Goal: Information Seeking & Learning: Learn about a topic

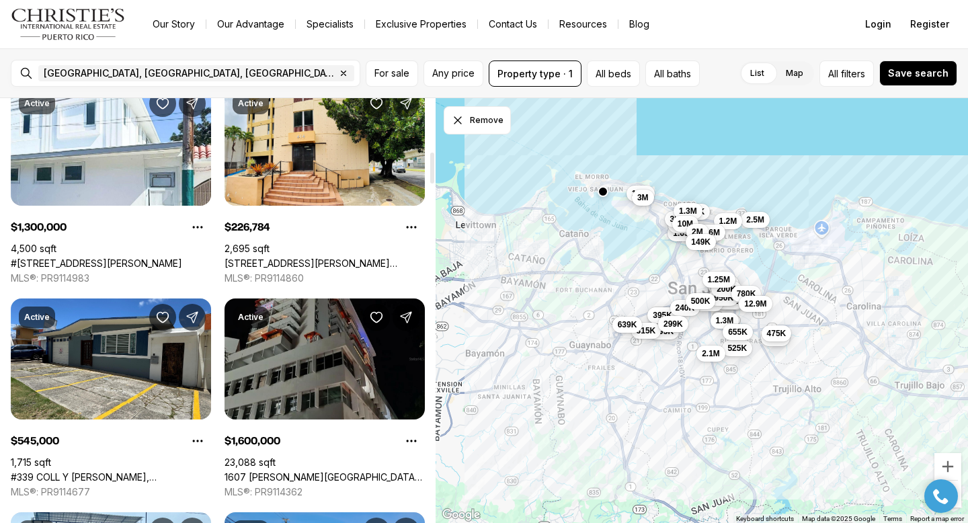
scroll to position [723, 0]
click at [45, 93] on div "San Juan, PR, US Remove San Juan, PR, US For sale Any price Property type · 1 A…" at bounding box center [484, 73] width 968 height 50
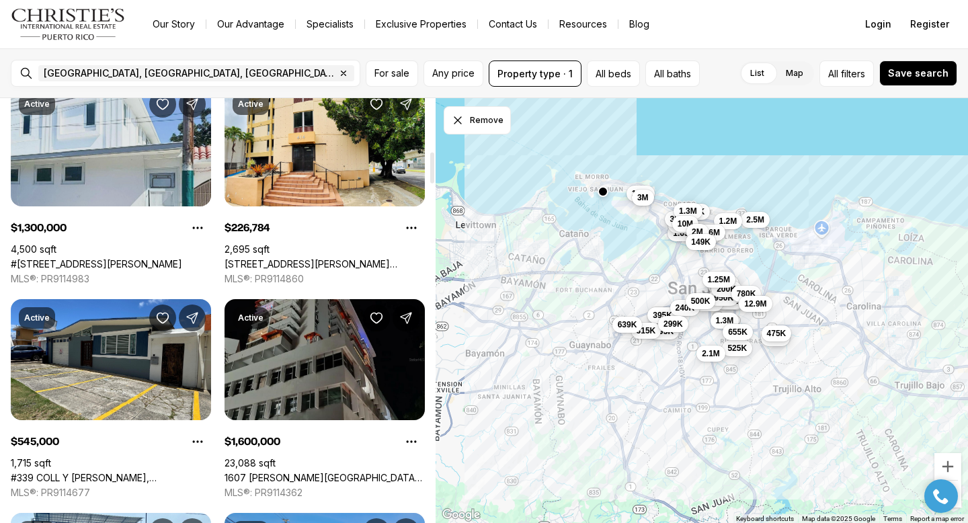
click at [78, 258] on link "#[STREET_ADDRESS][PERSON_NAME]" at bounding box center [96, 264] width 171 height 12
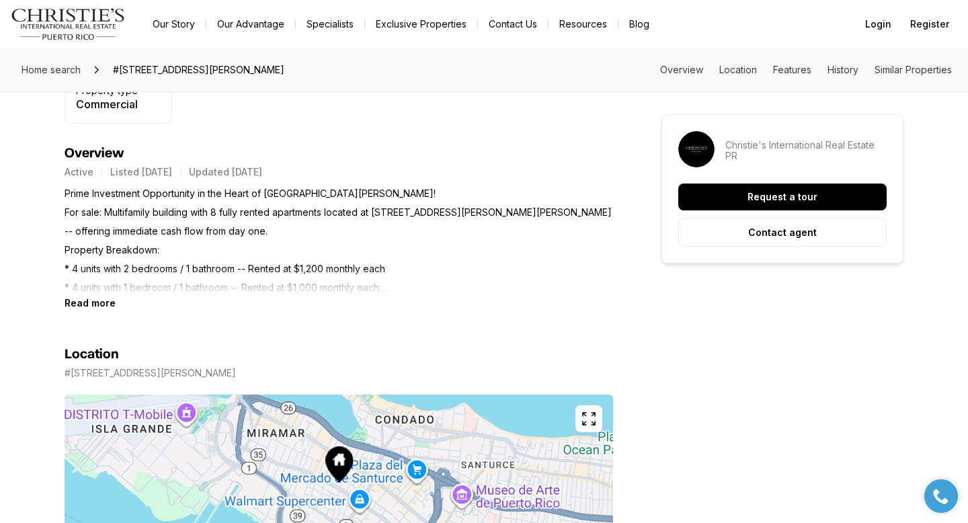
scroll to position [508, 0]
click at [98, 298] on b "Read more" at bounding box center [90, 302] width 51 height 11
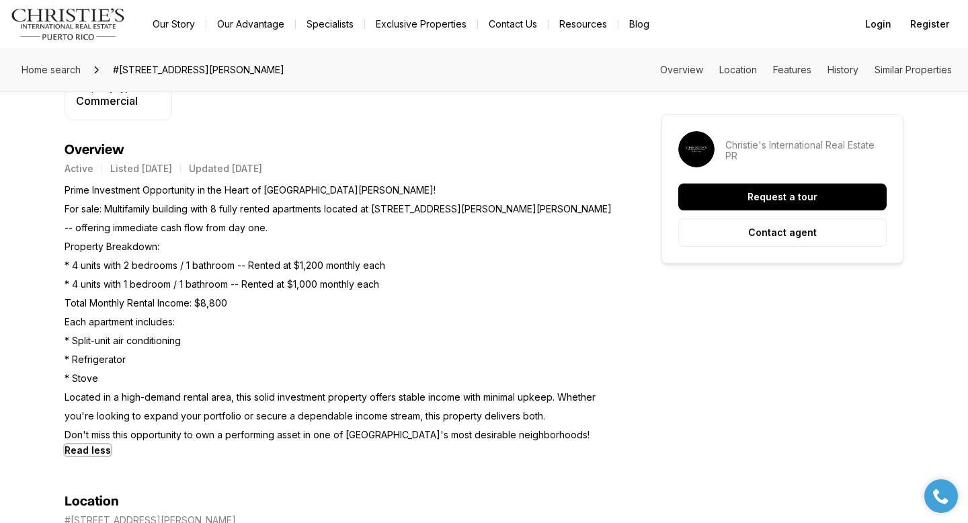
scroll to position [0, 0]
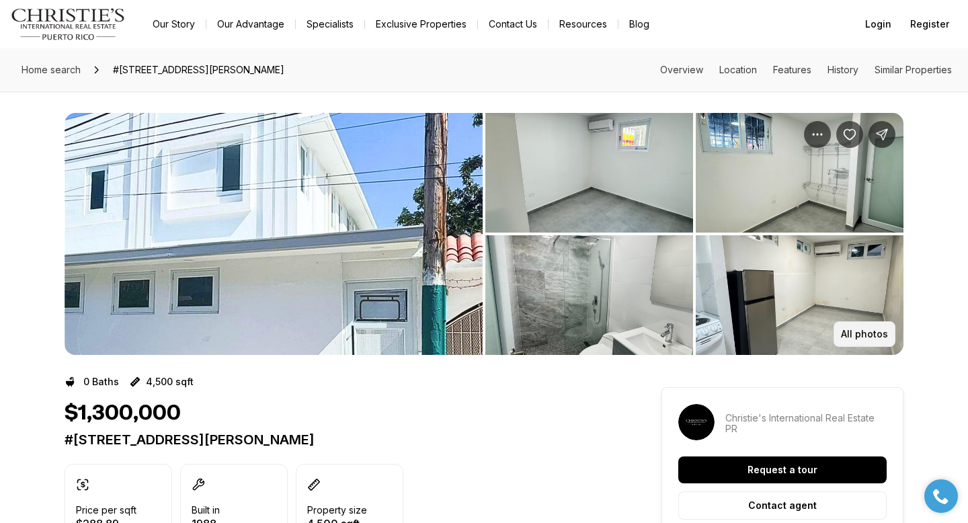
click at [845, 325] on button "All photos" at bounding box center [865, 334] width 62 height 26
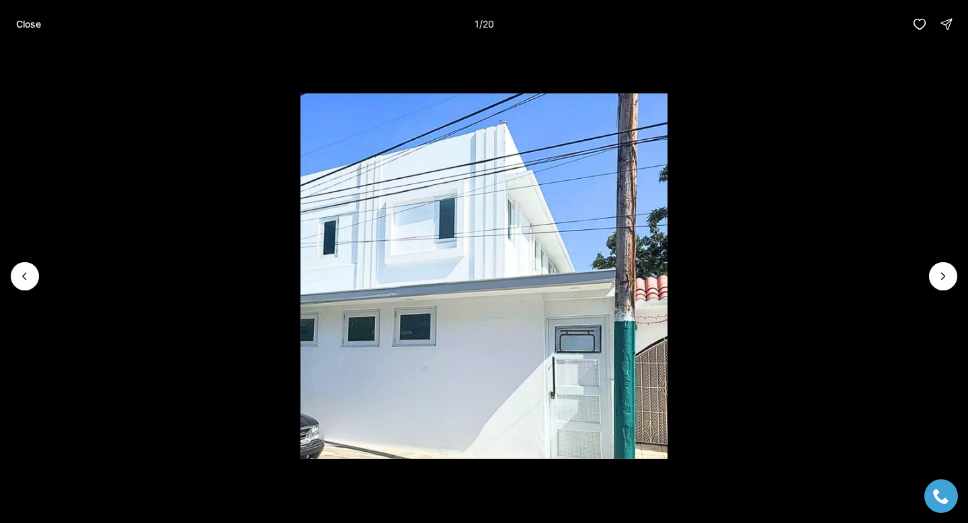
click at [926, 284] on li "1 of 20" at bounding box center [484, 276] width 968 height 456
click at [951, 275] on button "Next slide" at bounding box center [943, 276] width 28 height 28
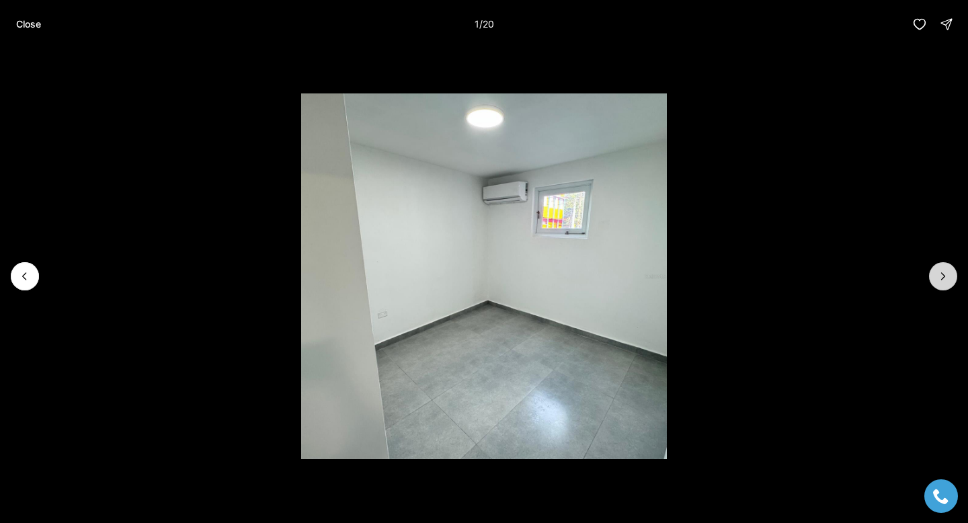
click at [951, 275] on button "Next slide" at bounding box center [943, 276] width 28 height 28
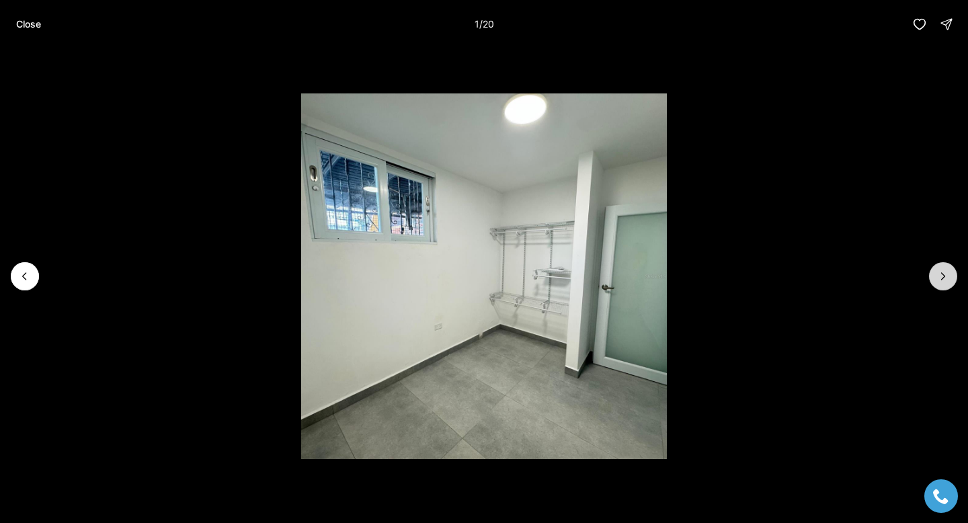
click at [951, 275] on button "Next slide" at bounding box center [943, 276] width 28 height 28
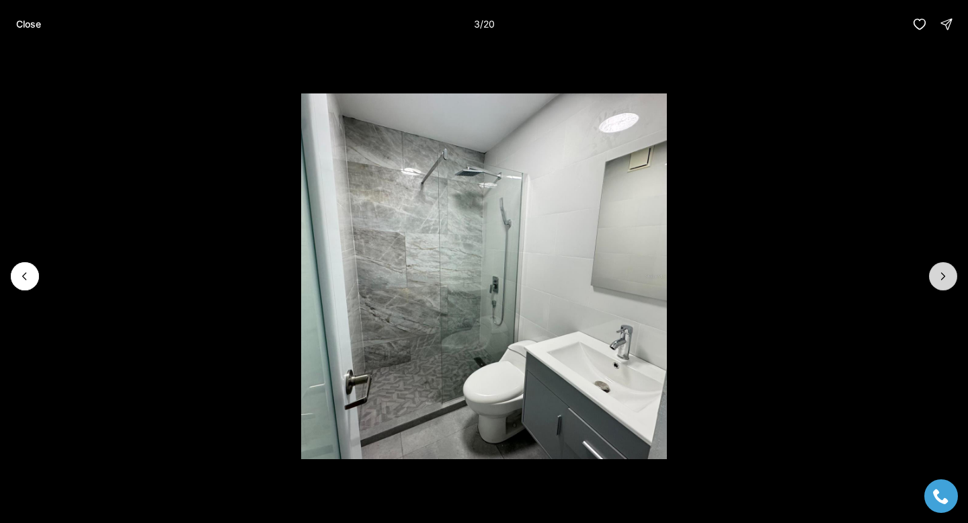
click at [951, 275] on button "Next slide" at bounding box center [943, 276] width 28 height 28
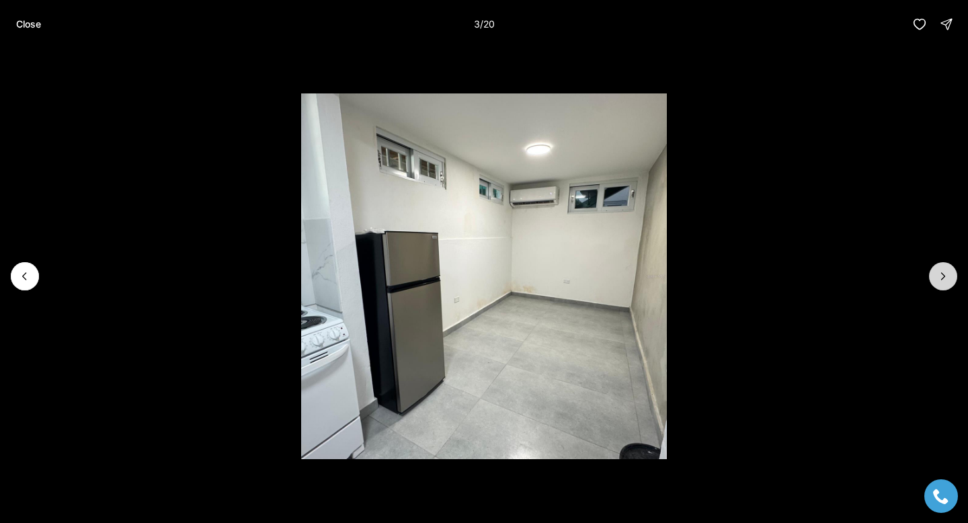
click at [951, 275] on button "Next slide" at bounding box center [943, 276] width 28 height 28
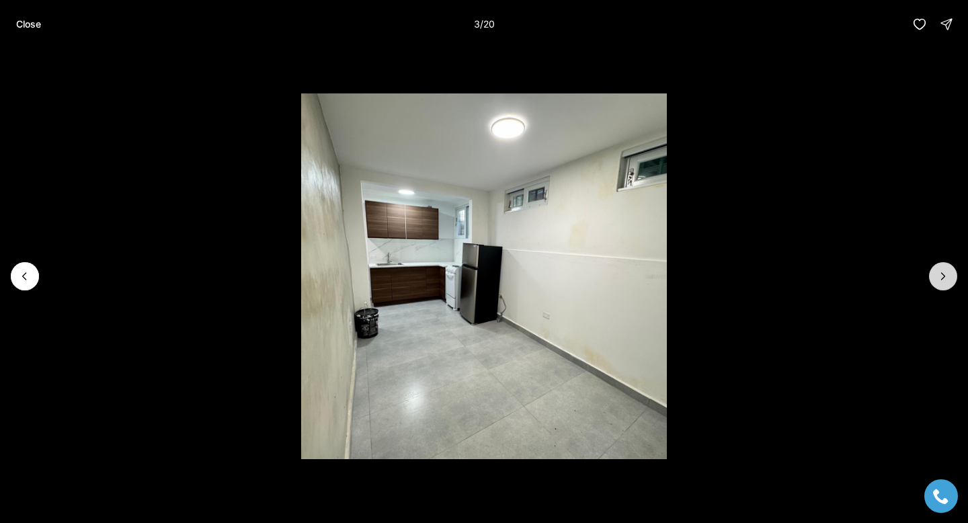
click at [951, 275] on button "Next slide" at bounding box center [943, 276] width 28 height 28
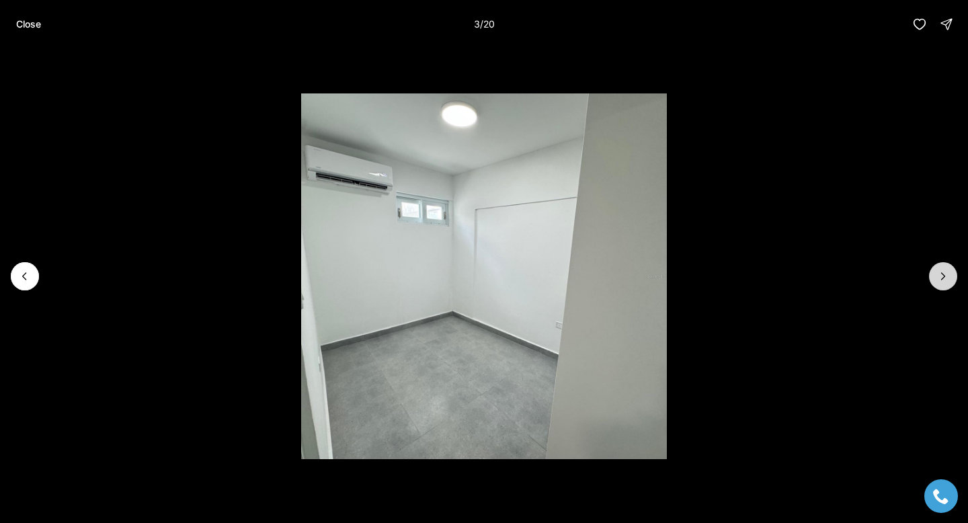
click at [951, 275] on button "Next slide" at bounding box center [943, 276] width 28 height 28
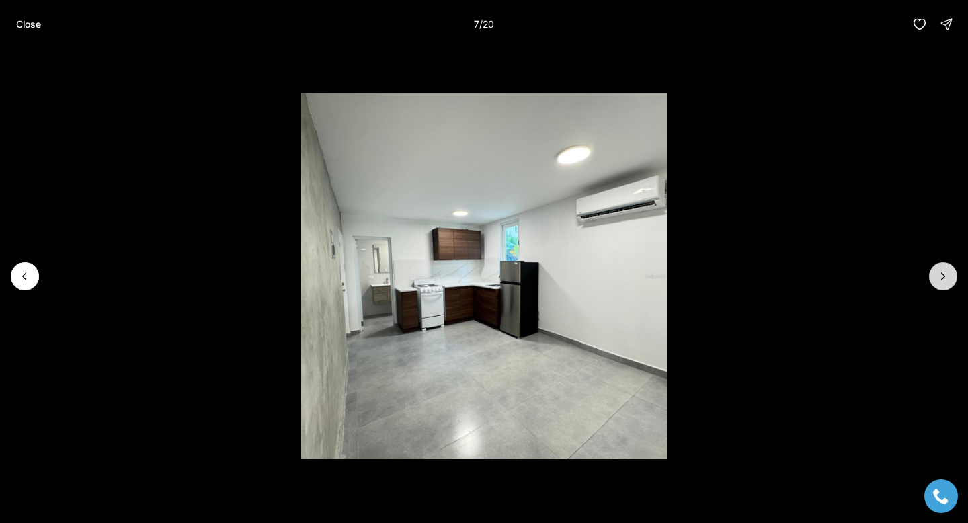
click at [951, 275] on button "Next slide" at bounding box center [943, 276] width 28 height 28
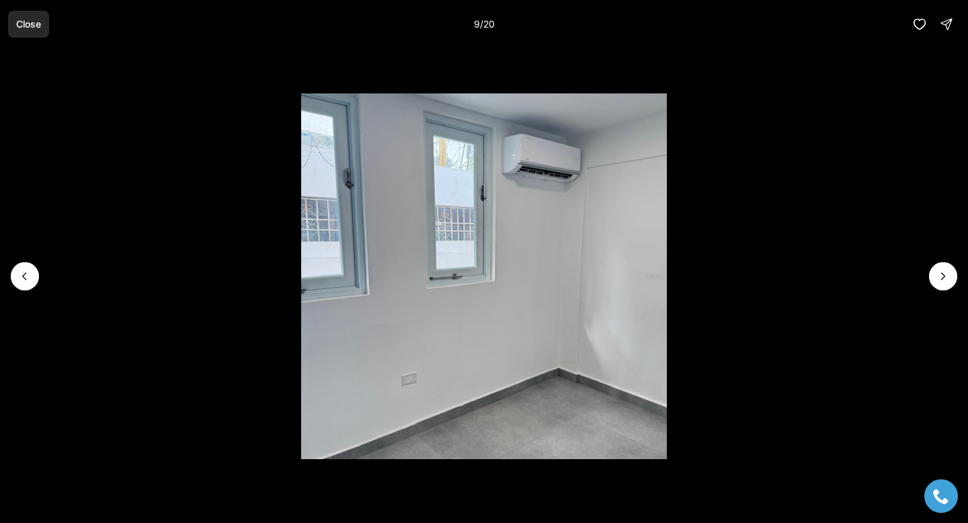
click at [16, 15] on button "Close" at bounding box center [28, 24] width 41 height 27
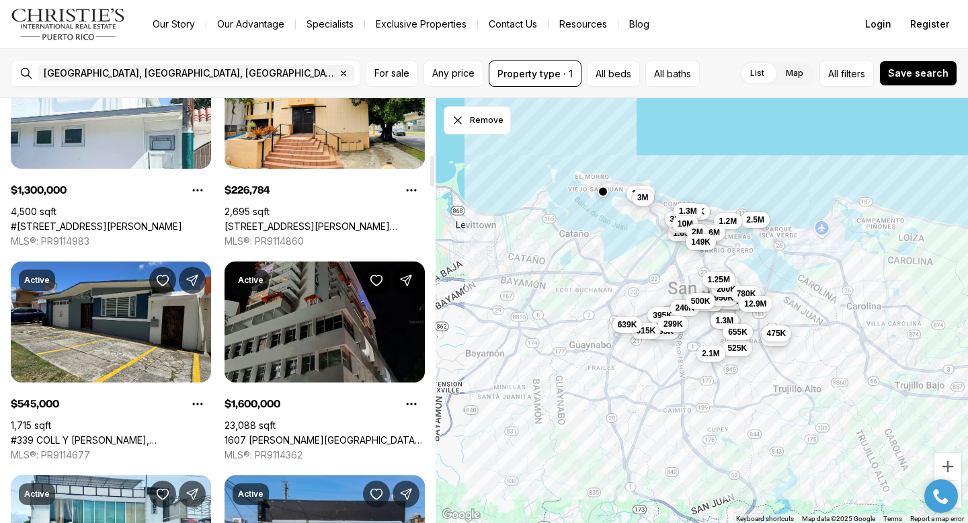
scroll to position [767, 0]
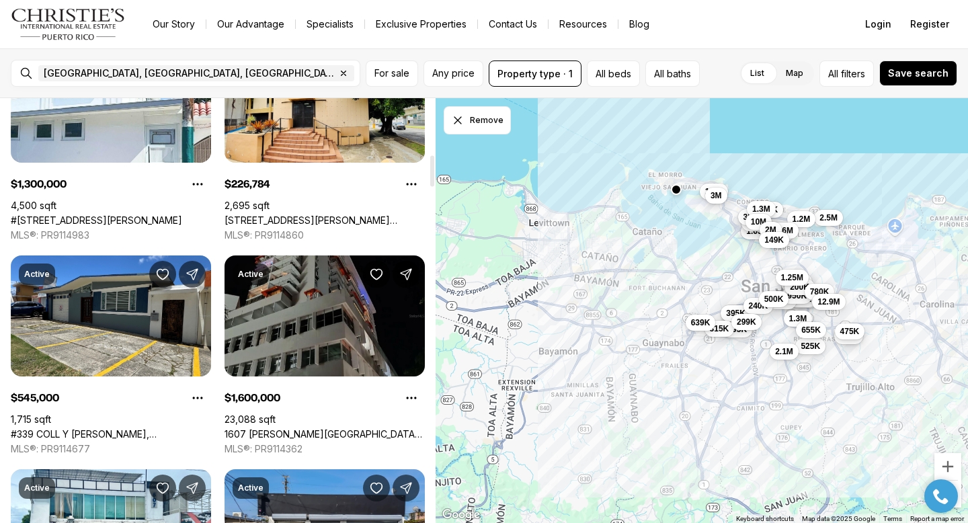
drag, startPoint x: 494, startPoint y: 274, endPoint x: 702, endPoint y: 267, distance: 207.9
click at [702, 267] on div "2.5M 245K 695K 175K 995K 1.65M 1.3M 227K 2.2M 545K 1.6M 375K 395K 315K 950K 240…" at bounding box center [702, 311] width 533 height 426
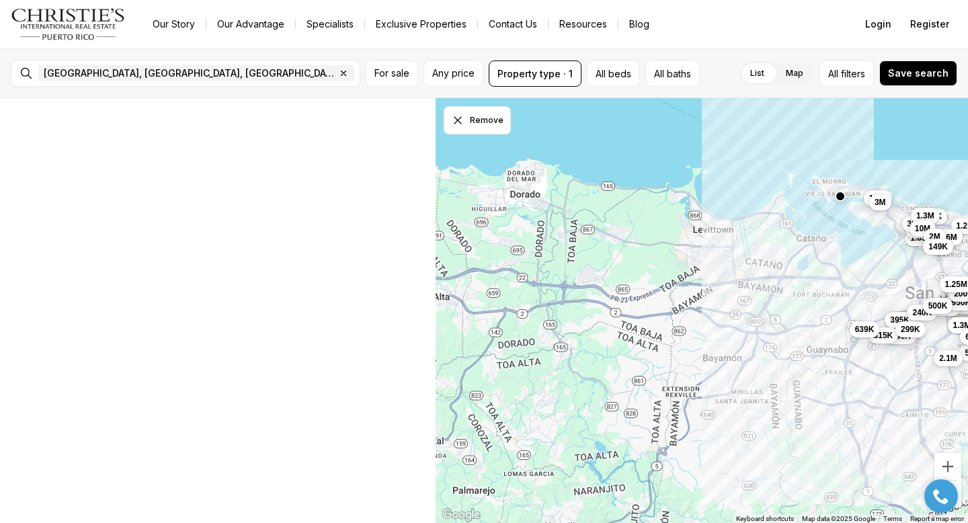
drag, startPoint x: 596, startPoint y: 271, endPoint x: 794, endPoint y: 309, distance: 202.0
click at [794, 309] on div "2.5M 245K 695K 175K 995K 1.65M 1.3M 227K 2.2M 545K 1.6M 375K 395K 315K 950K 240…" at bounding box center [702, 311] width 533 height 426
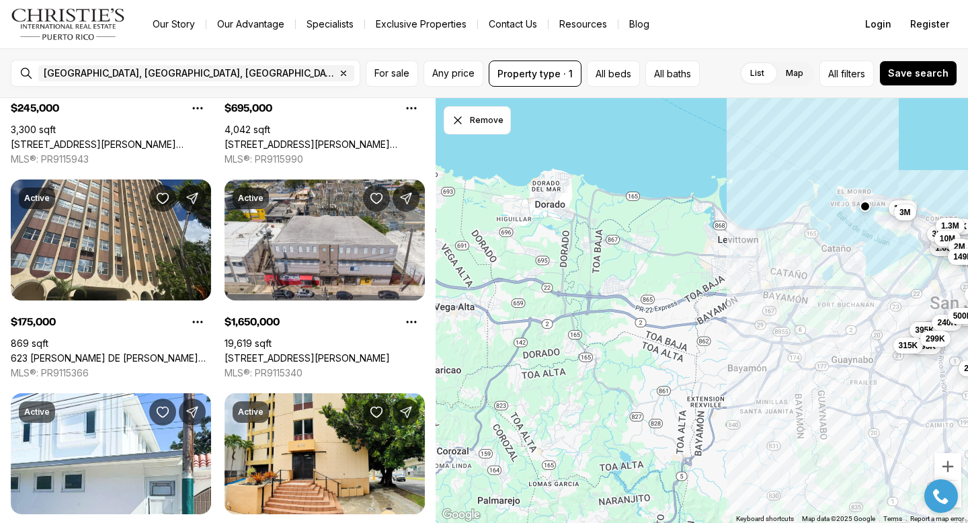
scroll to position [0, 0]
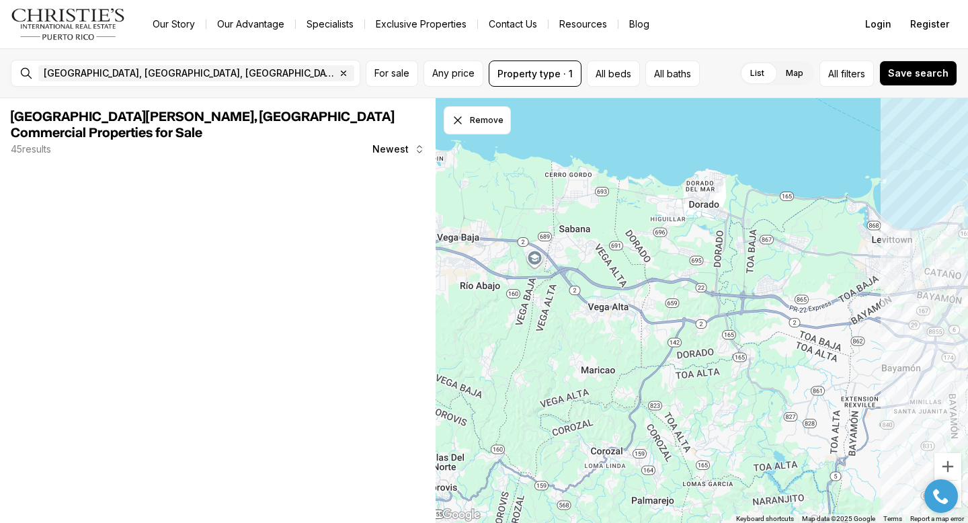
drag, startPoint x: 579, startPoint y: 276, endPoint x: 811, endPoint y: 276, distance: 232.0
click at [812, 276] on div "245K 695K 1.65M 1.3M 545K 1.6M 375K 395K 315K 240K 3M 1.3M 1.7M 10M 1.6M 2M 1.2…" at bounding box center [702, 311] width 533 height 426
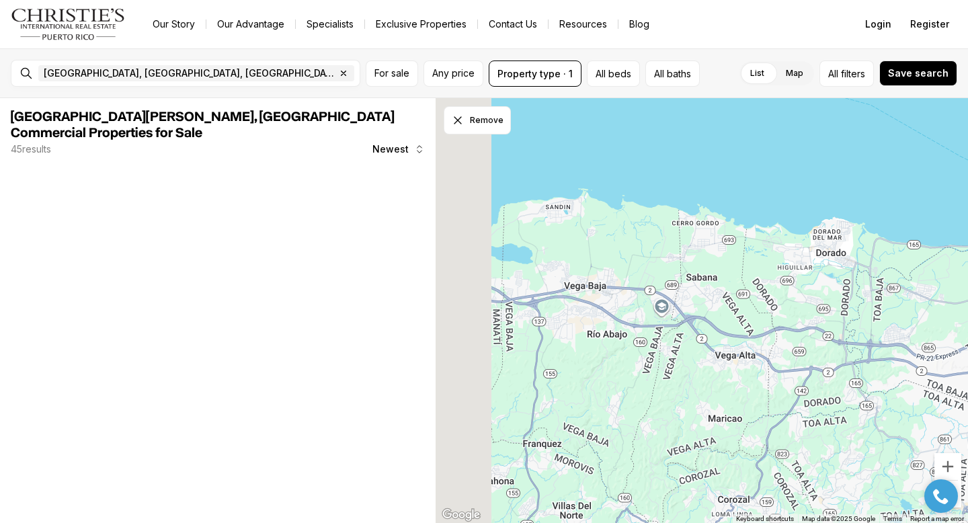
drag, startPoint x: 654, startPoint y: 257, endPoint x: 799, endPoint y: 315, distance: 156.3
click at [799, 315] on div at bounding box center [702, 311] width 533 height 426
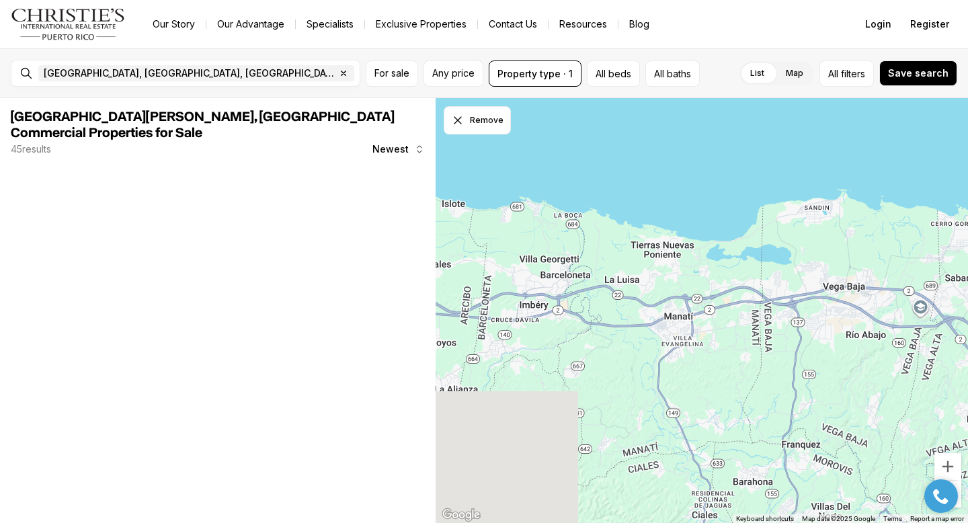
drag, startPoint x: 604, startPoint y: 259, endPoint x: 847, endPoint y: 249, distance: 243.0
click at [847, 249] on div at bounding box center [702, 311] width 533 height 426
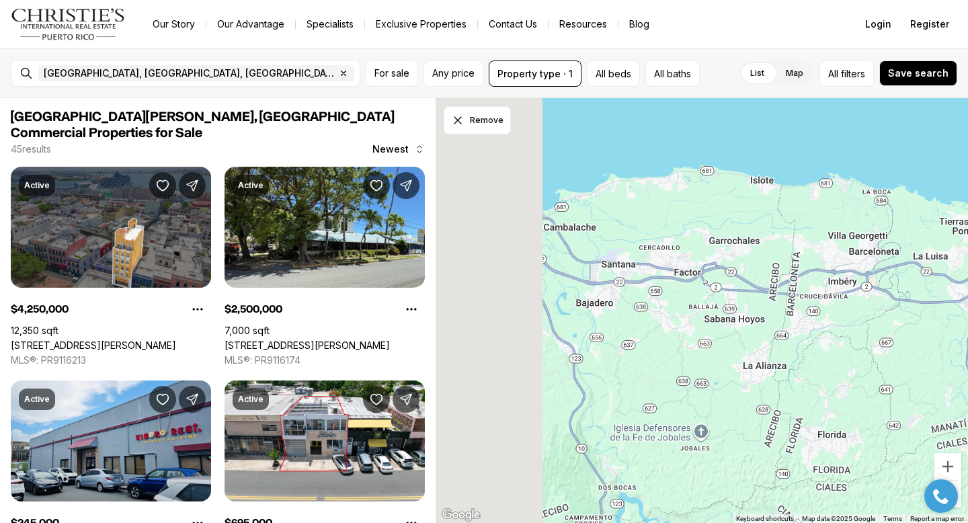
drag, startPoint x: 654, startPoint y: 262, endPoint x: 968, endPoint y: 240, distance: 314.2
click at [968, 241] on div at bounding box center [702, 311] width 533 height 426
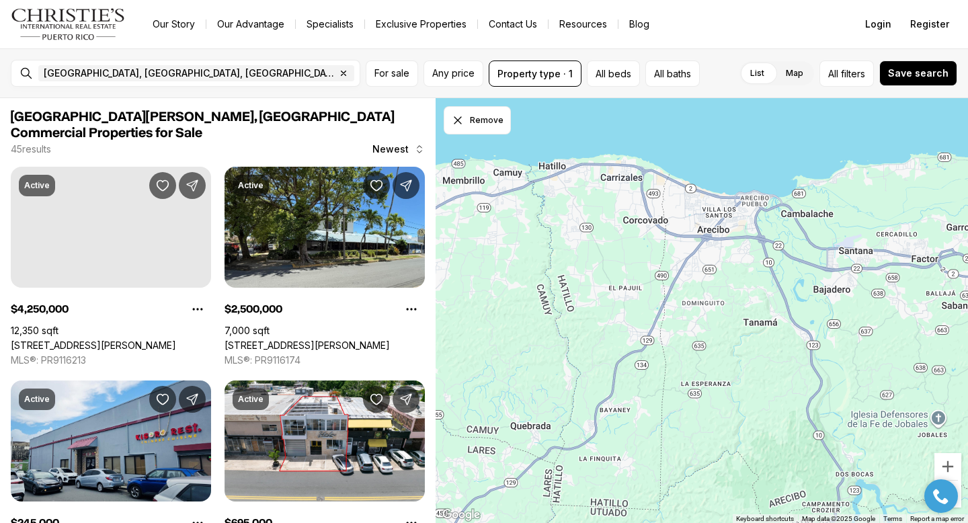
drag, startPoint x: 638, startPoint y: 245, endPoint x: 878, endPoint y: 231, distance: 240.5
click at [878, 232] on div at bounding box center [702, 311] width 533 height 426
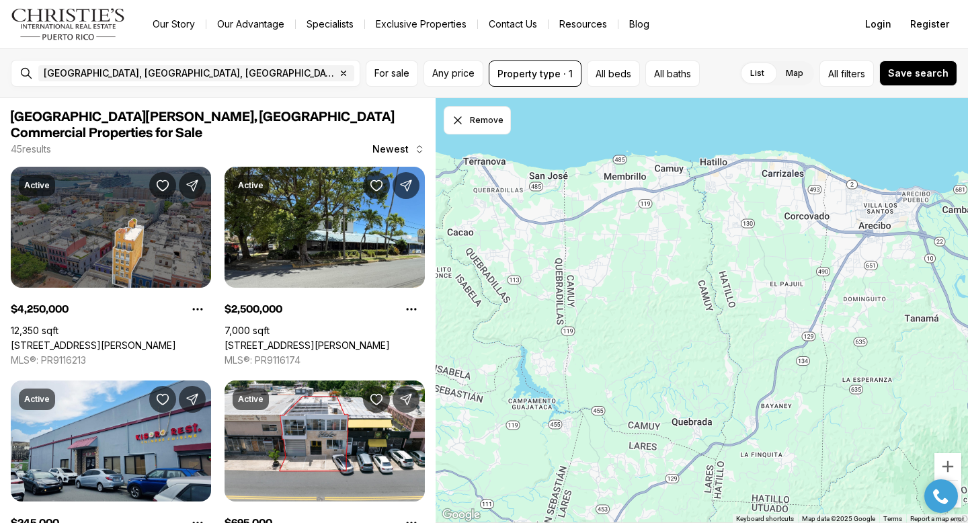
drag, startPoint x: 638, startPoint y: 224, endPoint x: 851, endPoint y: 213, distance: 212.8
click at [851, 215] on div at bounding box center [702, 311] width 533 height 426
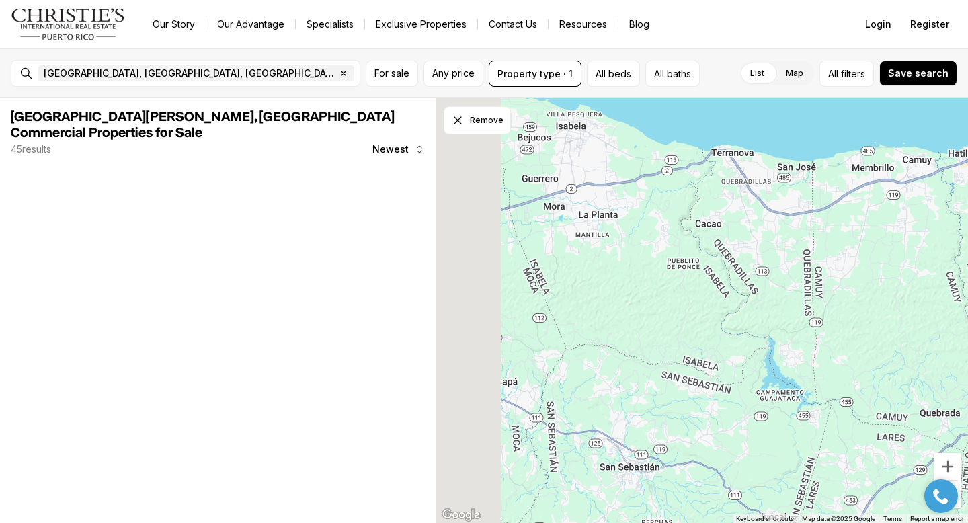
drag, startPoint x: 572, startPoint y: 236, endPoint x: 833, endPoint y: 243, distance: 260.3
click at [833, 243] on div at bounding box center [702, 311] width 533 height 426
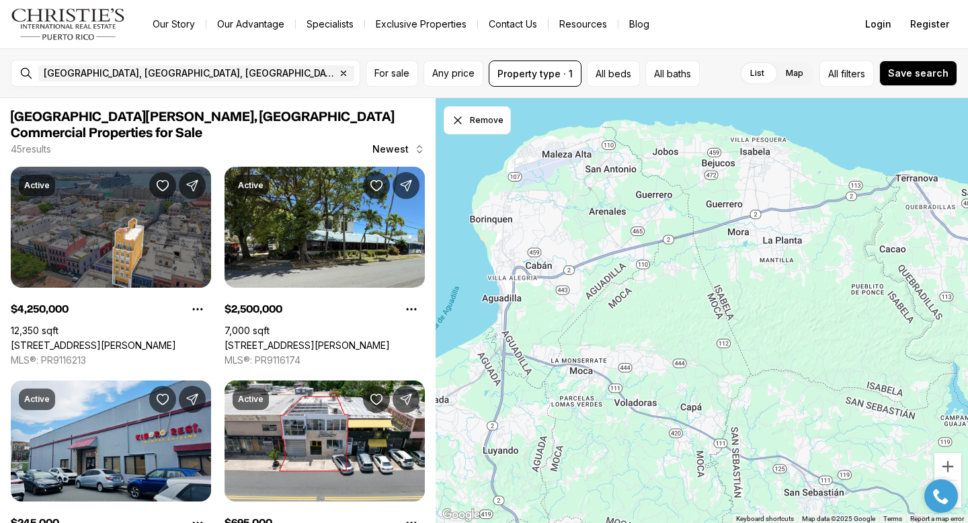
drag, startPoint x: 617, startPoint y: 175, endPoint x: 478, endPoint y: 138, distance: 144.0
click at [488, 137] on div at bounding box center [702, 311] width 533 height 426
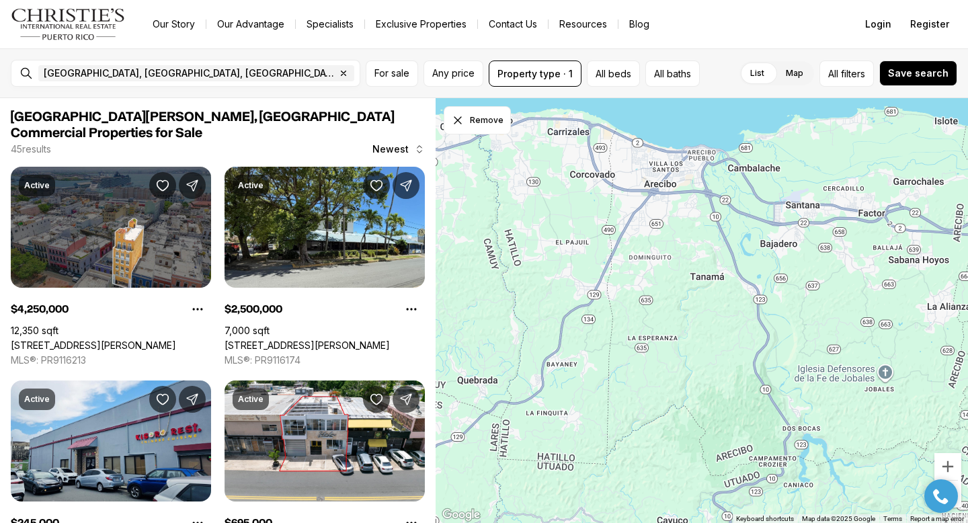
drag, startPoint x: 706, startPoint y: 198, endPoint x: 488, endPoint y: 200, distance: 218.6
click at [488, 200] on div at bounding box center [702, 311] width 533 height 426
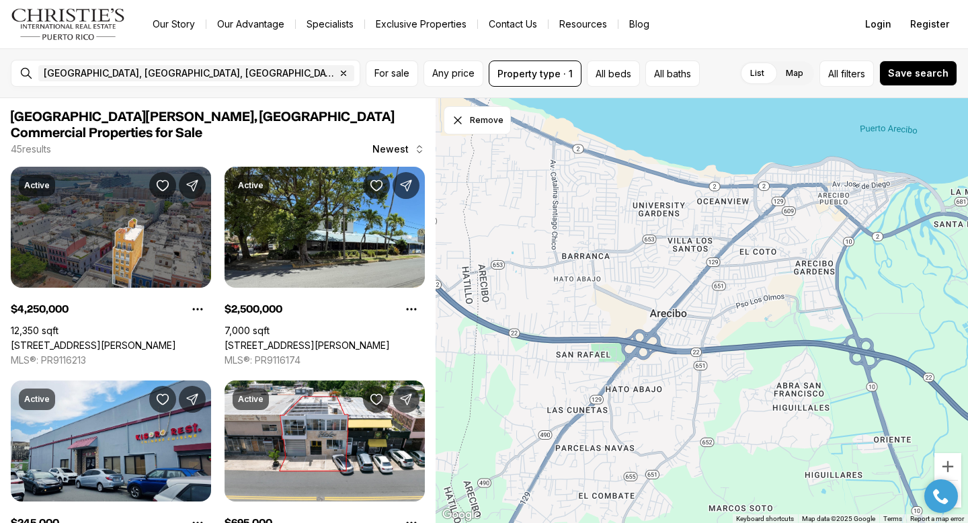
drag, startPoint x: 771, startPoint y: 157, endPoint x: 777, endPoint y: 215, distance: 57.5
click at [777, 215] on div at bounding box center [702, 311] width 533 height 426
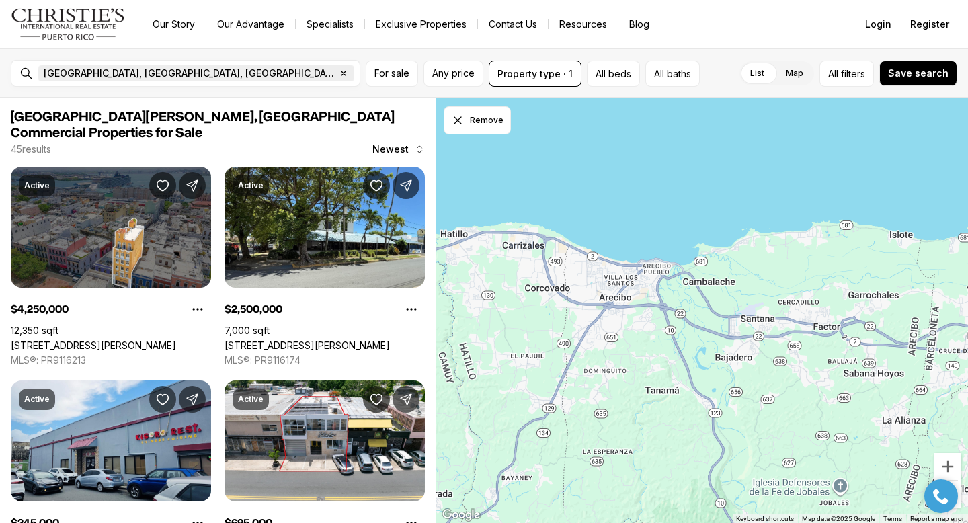
click at [342, 73] on icon "button" at bounding box center [344, 73] width 5 height 5
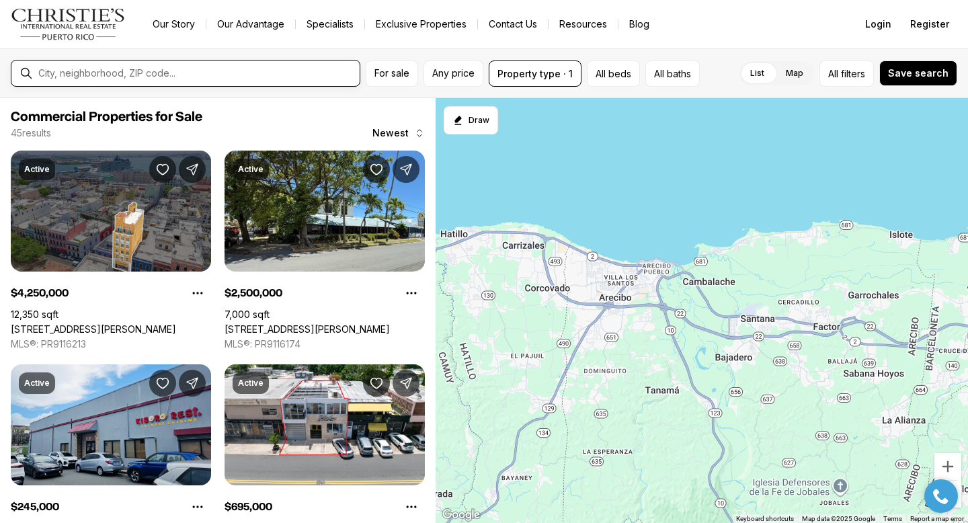
click at [128, 73] on input "text" at bounding box center [196, 73] width 316 height 11
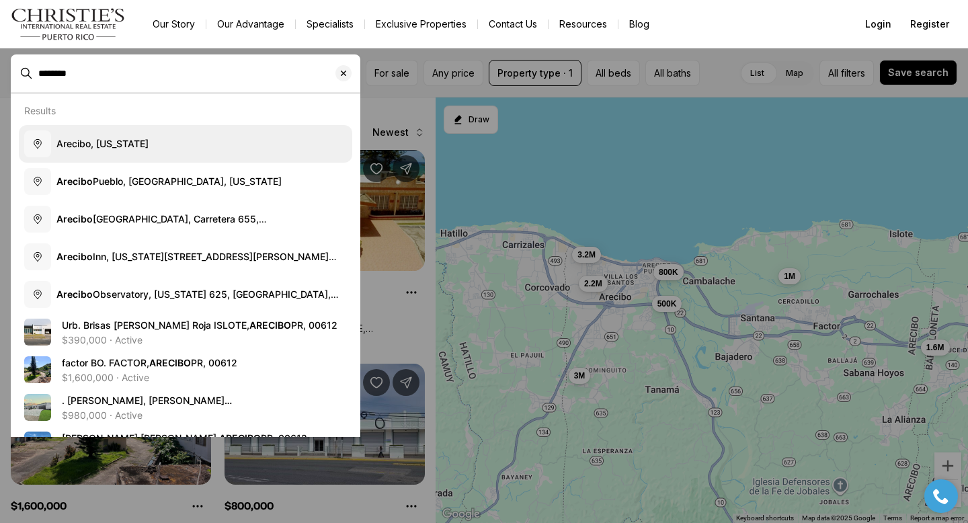
type input "*******"
click at [133, 140] on span "Arecibo, [US_STATE]" at bounding box center [102, 143] width 92 height 11
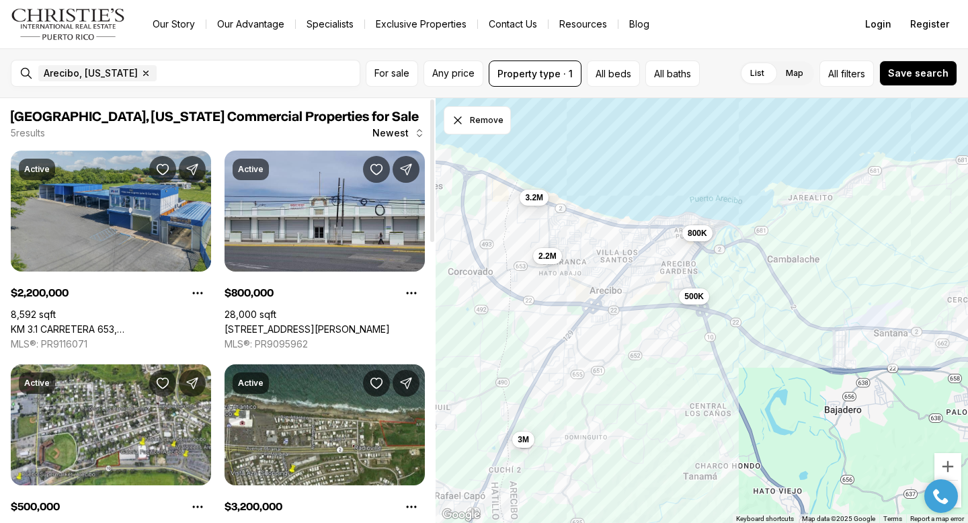
click at [190, 323] on link "KM 3.1 CARRETERA 653, [GEOGRAPHIC_DATA] PR, 00612" at bounding box center [111, 329] width 200 height 12
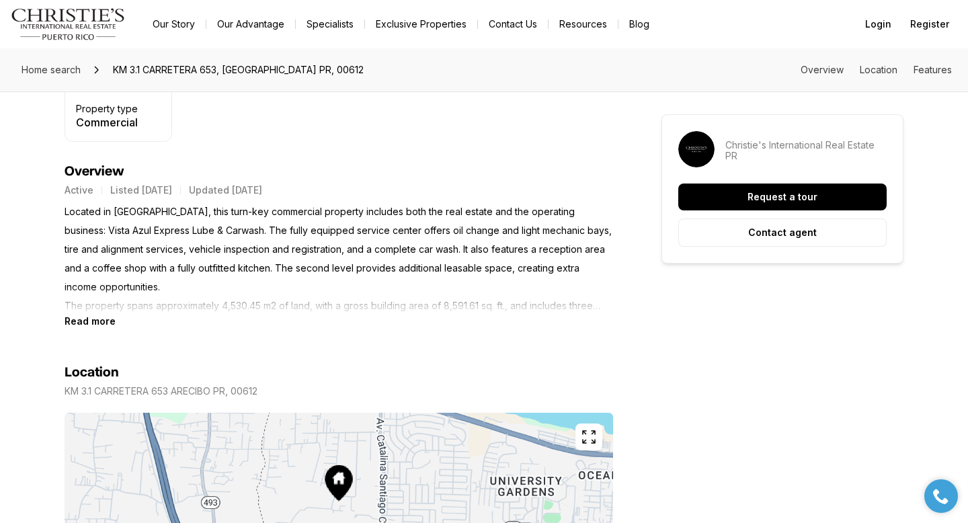
scroll to position [490, 0]
click at [92, 321] on b "Read more" at bounding box center [90, 320] width 51 height 11
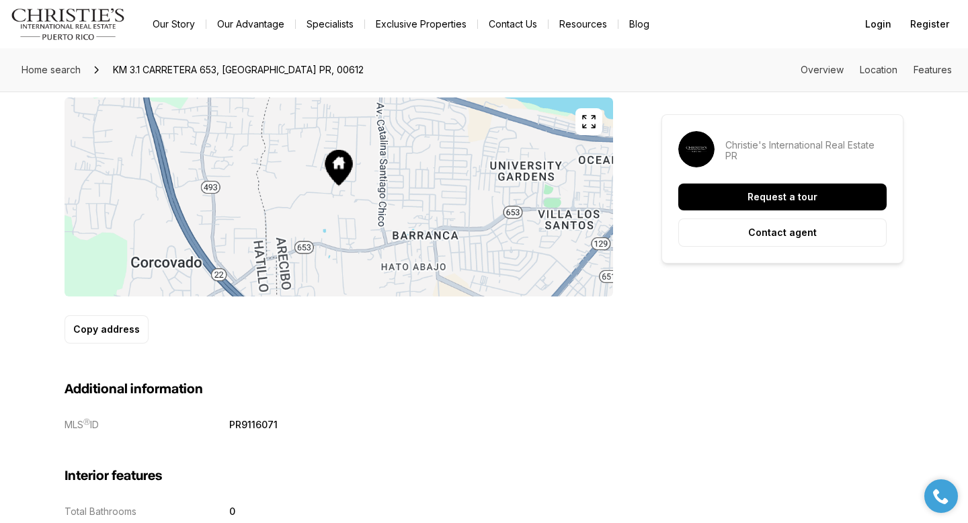
scroll to position [882, 0]
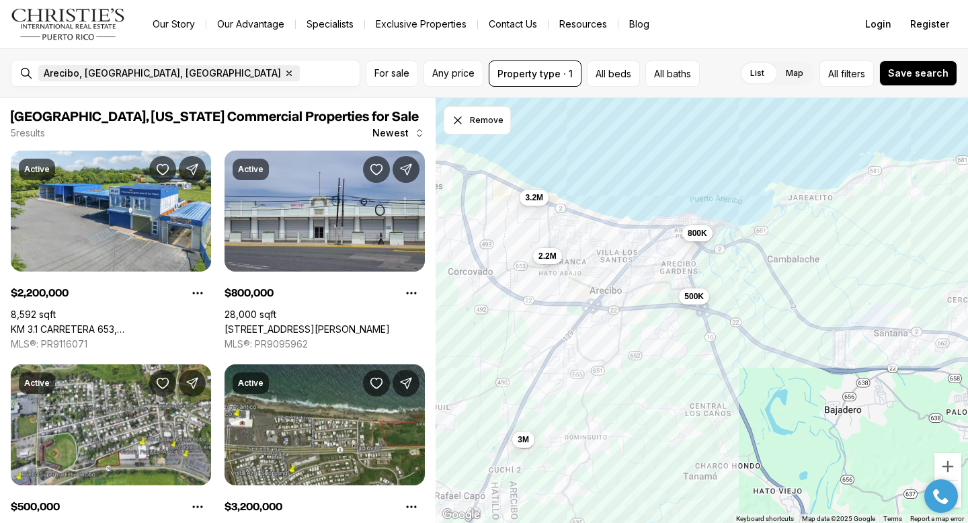
click at [284, 71] on icon "button" at bounding box center [289, 73] width 11 height 11
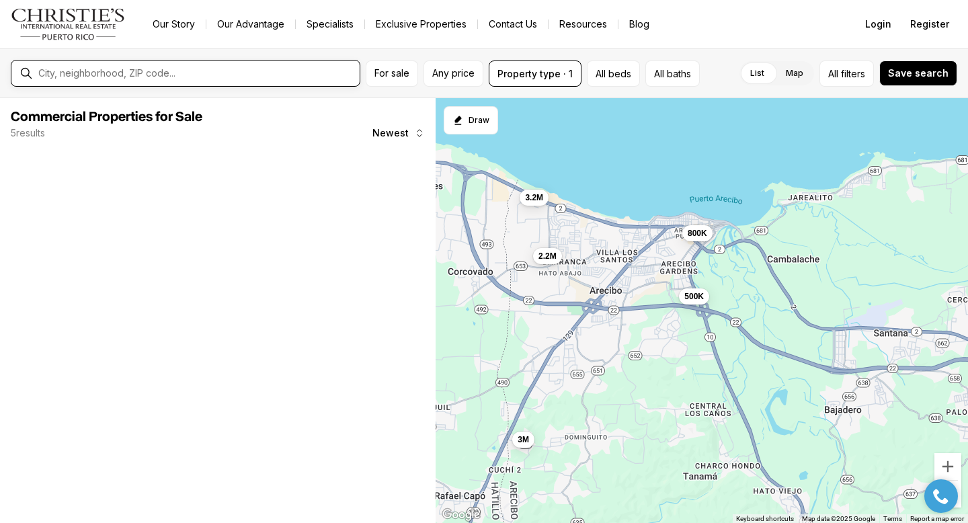
click at [124, 71] on input "text" at bounding box center [196, 73] width 316 height 11
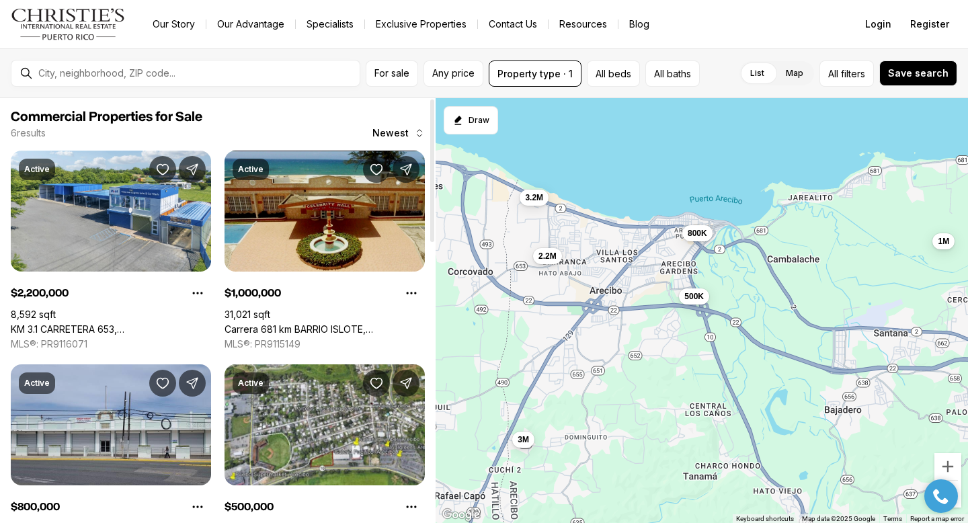
click at [320, 323] on link "Carrera 681 km BARRIO ISLOTE, [GEOGRAPHIC_DATA] PR, 00612" at bounding box center [325, 329] width 200 height 12
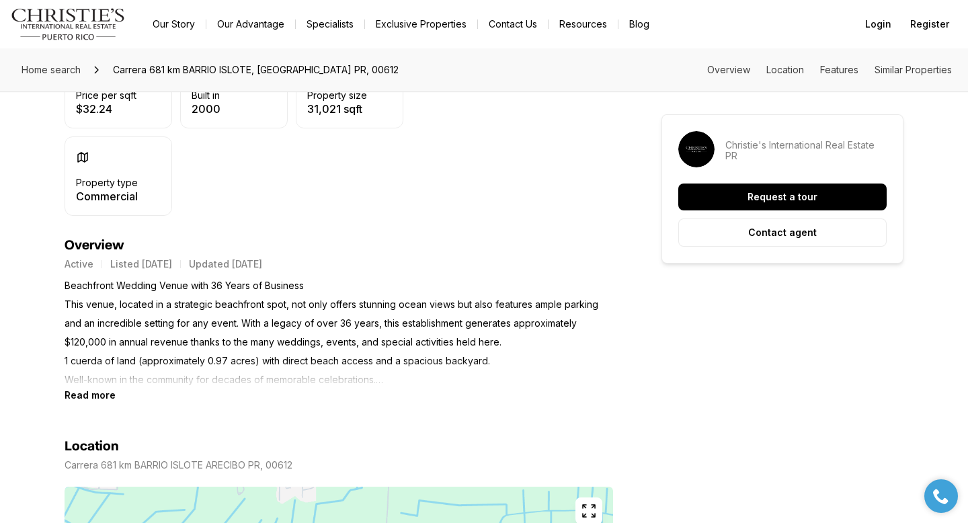
scroll to position [440, 0]
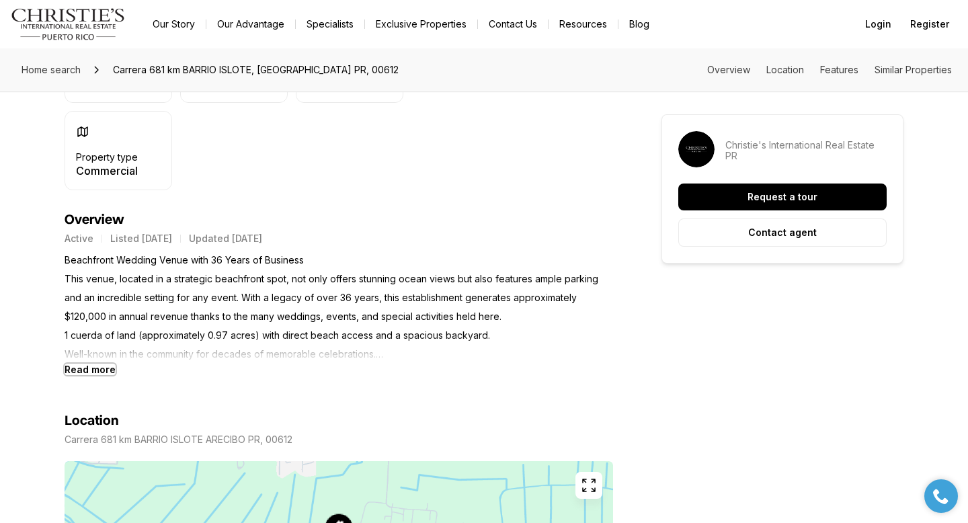
click at [97, 369] on b "Read more" at bounding box center [90, 369] width 51 height 11
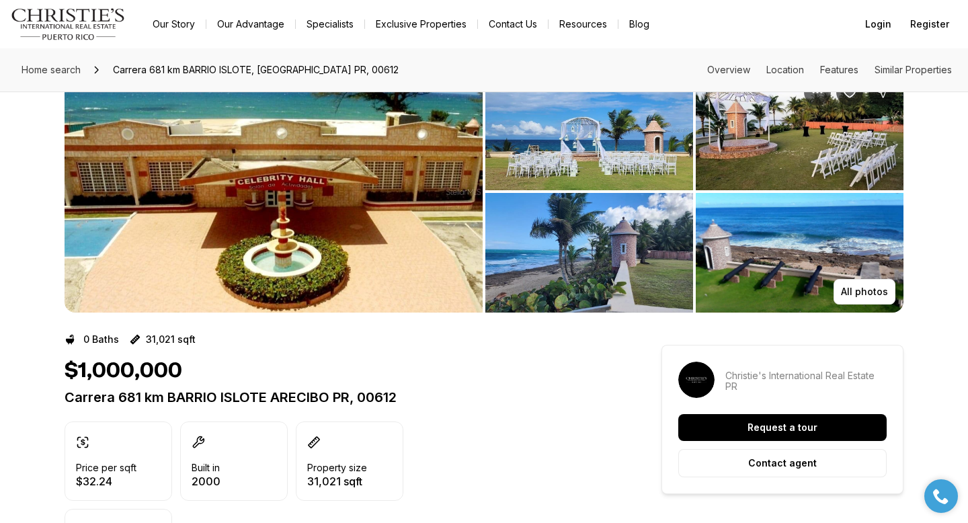
scroll to position [0, 0]
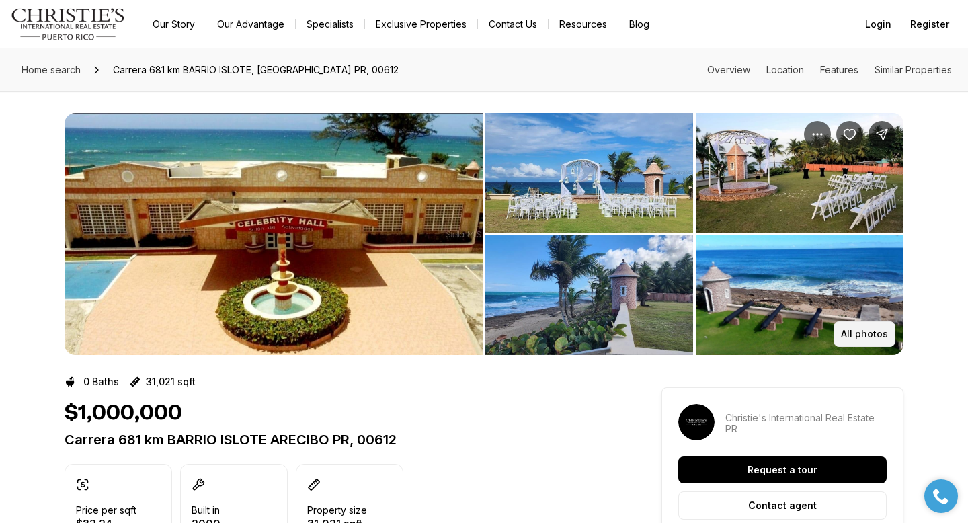
click at [864, 336] on p "All photos" at bounding box center [864, 334] width 47 height 11
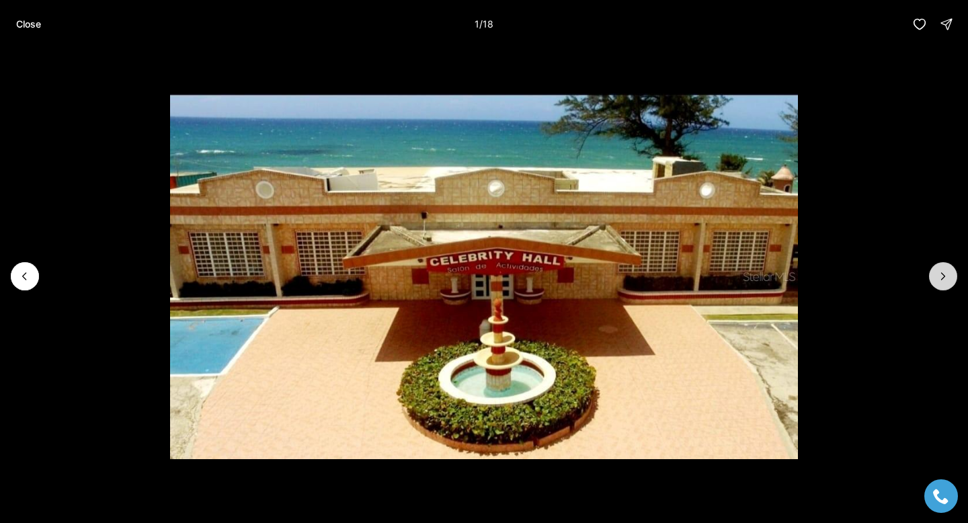
click at [942, 274] on icon "Next slide" at bounding box center [943, 276] width 13 height 13
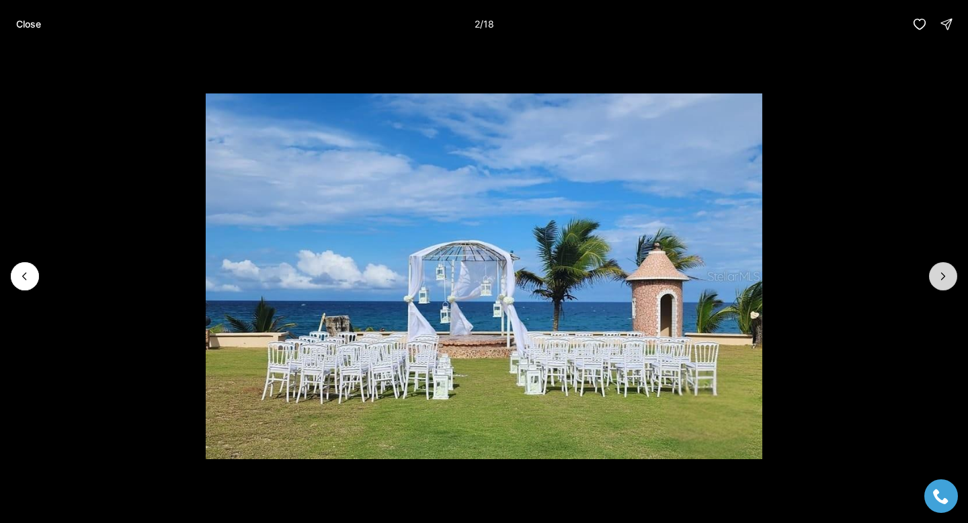
click at [942, 274] on icon "Next slide" at bounding box center [943, 276] width 13 height 13
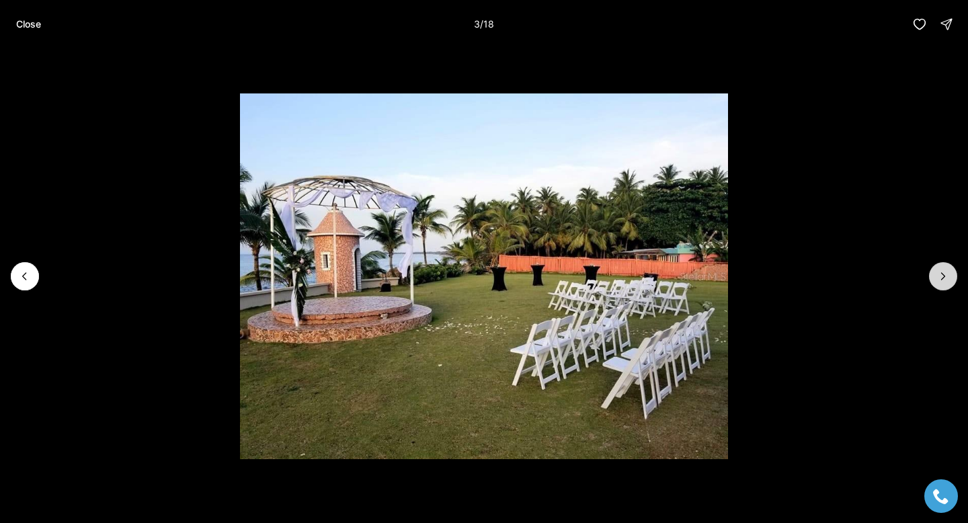
click at [942, 274] on icon "Next slide" at bounding box center [943, 276] width 13 height 13
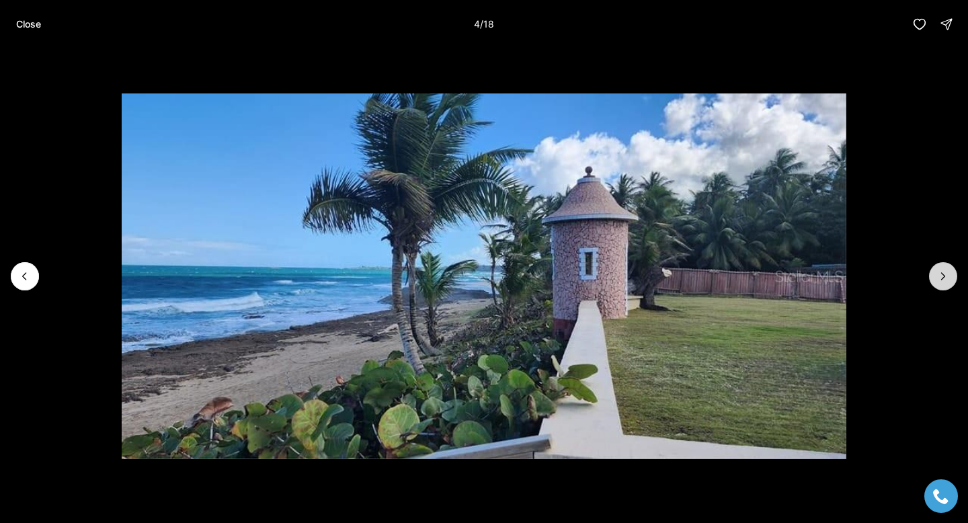
click at [942, 274] on icon "Next slide" at bounding box center [943, 276] width 13 height 13
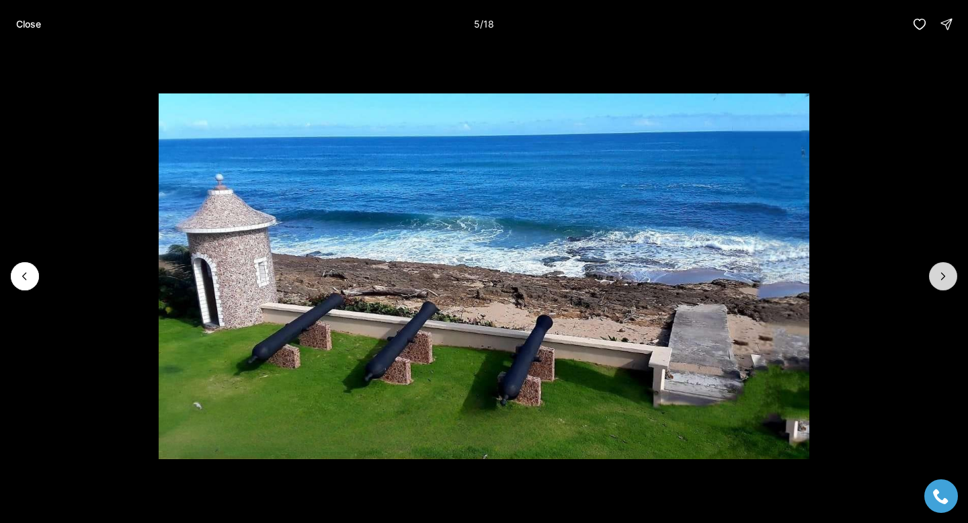
click at [942, 274] on icon "Next slide" at bounding box center [943, 276] width 13 height 13
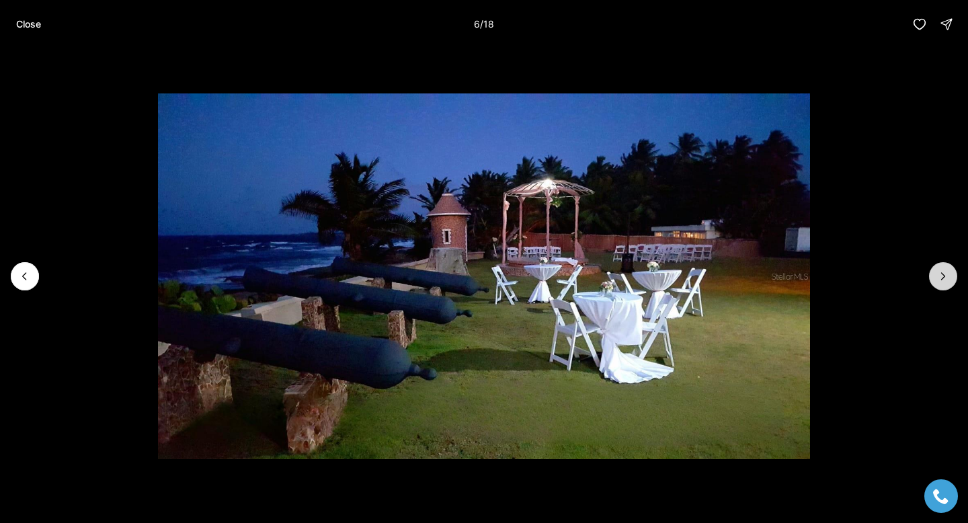
click at [942, 274] on icon "Next slide" at bounding box center [943, 276] width 13 height 13
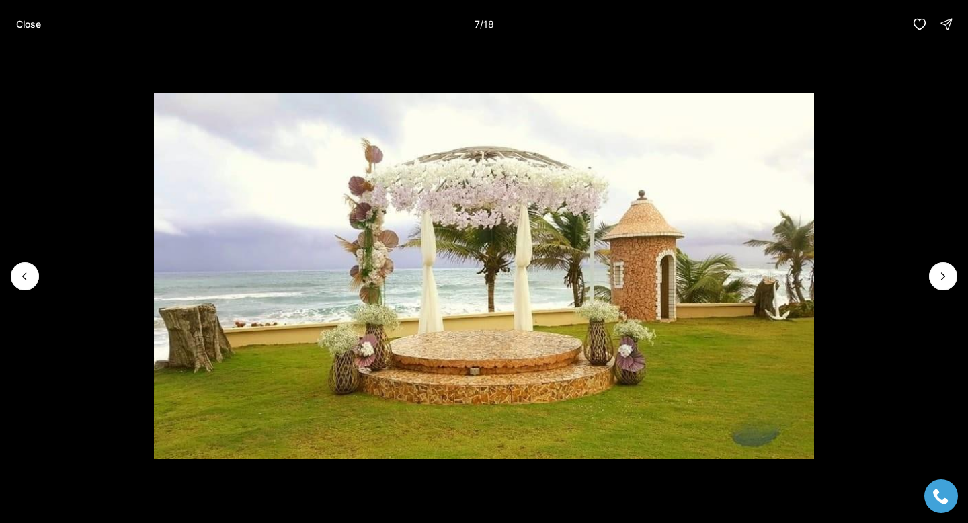
click at [56, 99] on li "7 of 18" at bounding box center [484, 276] width 968 height 456
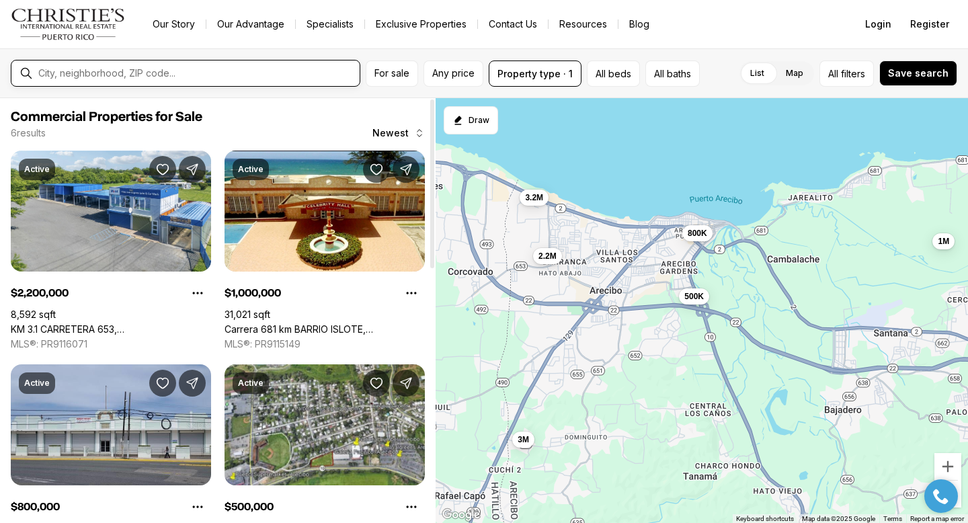
click at [208, 76] on input "text" at bounding box center [196, 73] width 316 height 11
